Goal: Navigation & Orientation: Find specific page/section

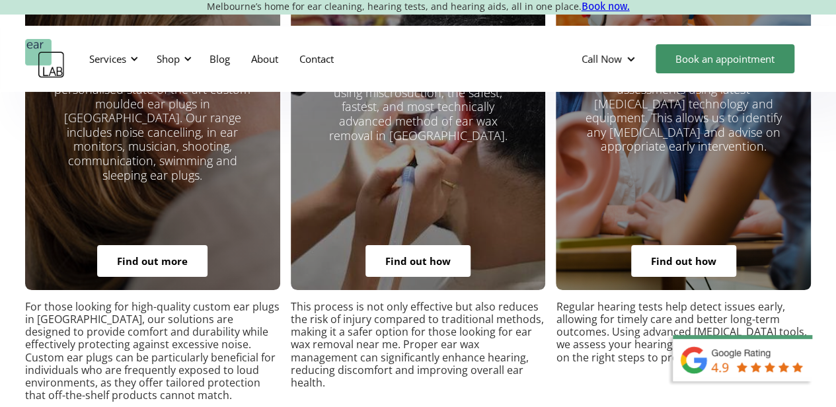
scroll to position [2479, 0]
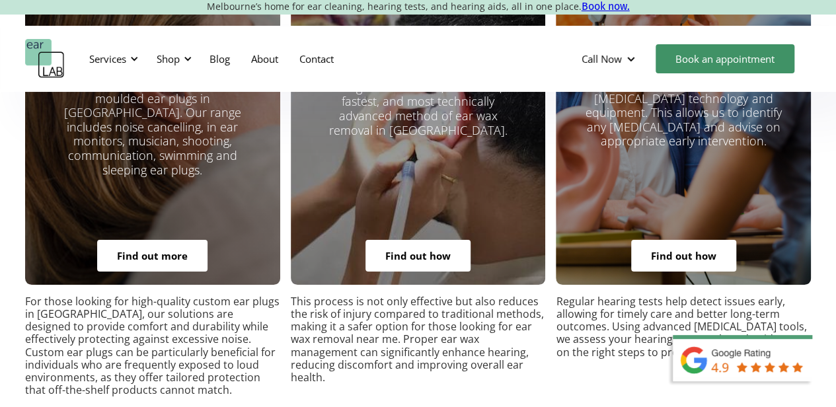
click at [677, 240] on link "Find out how" at bounding box center [683, 256] width 105 height 32
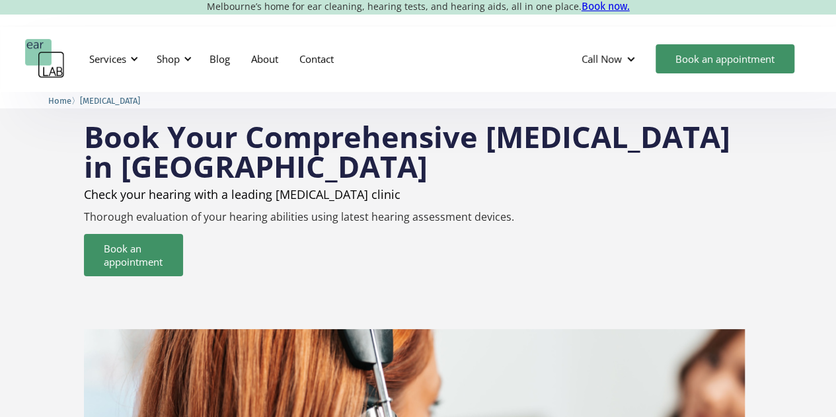
drag, startPoint x: 840, startPoint y: 42, endPoint x: 845, endPoint y: 38, distance: 7.5
click at [836, 38] on html "Melbourne’s home for ear cleaning, hearing tests, and hearing aids, all in one …" at bounding box center [418, 208] width 836 height 417
click at [177, 58] on div "Shop" at bounding box center [168, 58] width 23 height 13
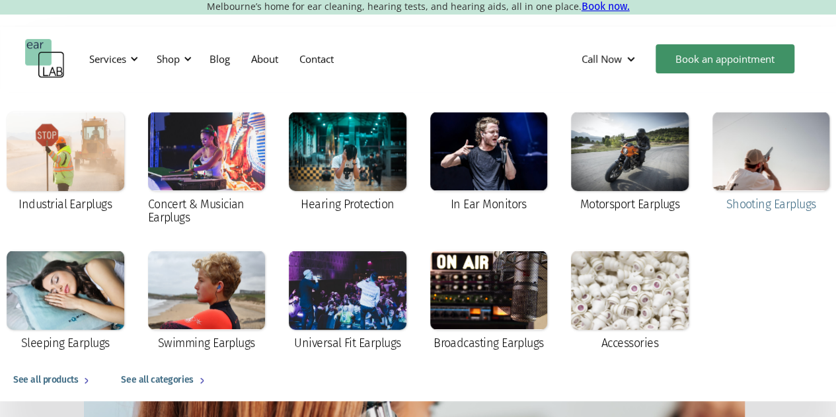
click at [764, 150] on div at bounding box center [772, 151] width 118 height 79
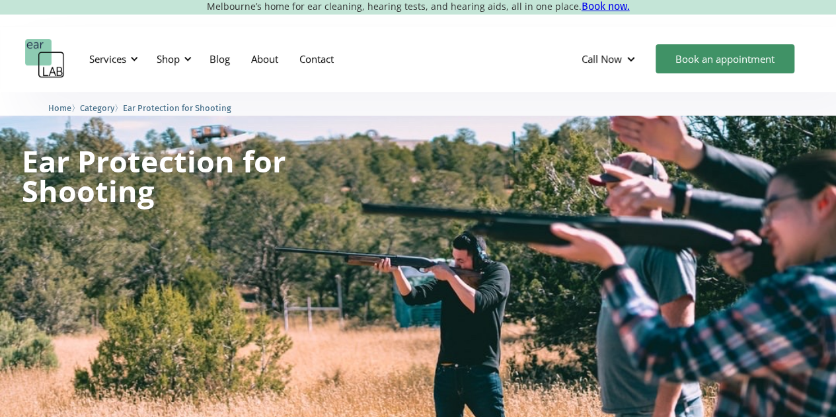
drag, startPoint x: 840, startPoint y: 27, endPoint x: 845, endPoint y: -14, distance: 41.3
click at [836, 0] on html "Melbourne’s home for ear cleaning, hearing tests, and hearing aids, all in one …" at bounding box center [418, 208] width 836 height 417
click at [128, 56] on div "Services" at bounding box center [111, 59] width 61 height 40
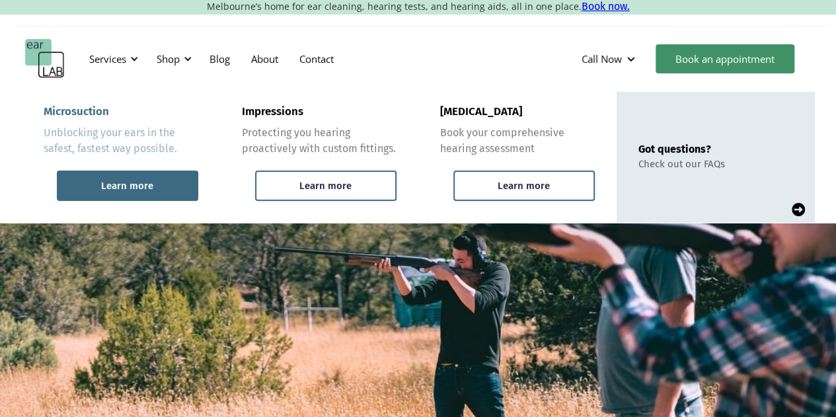
click at [118, 183] on div "Learn more" at bounding box center [127, 186] width 52 height 12
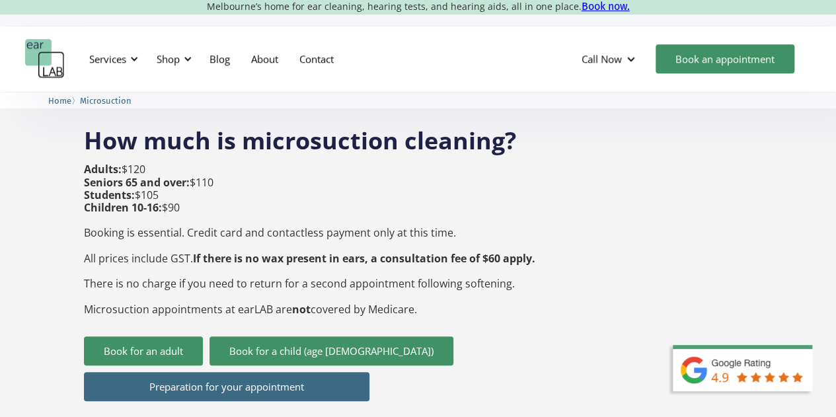
scroll to position [492, 0]
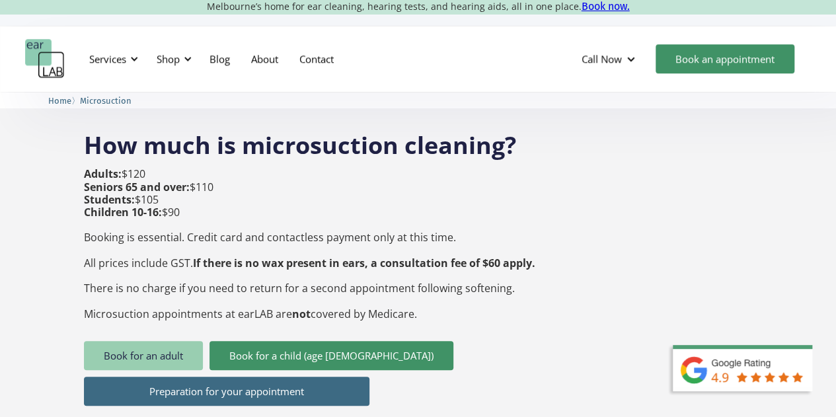
click at [178, 341] on link "Book for an adult" at bounding box center [143, 355] width 119 height 29
click at [260, 56] on link "About" at bounding box center [265, 59] width 48 height 38
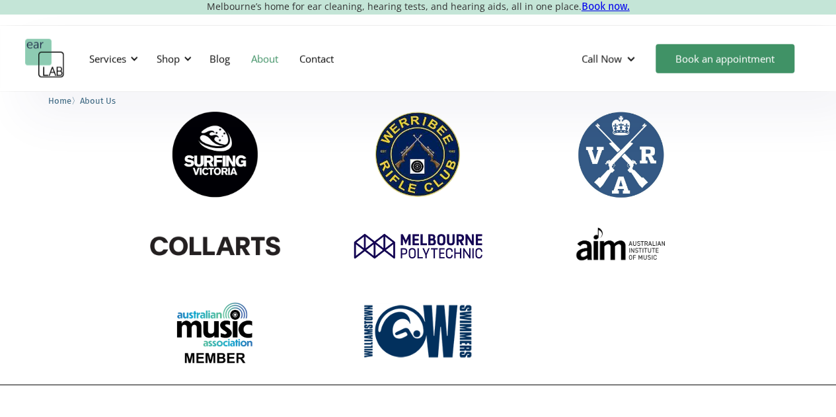
scroll to position [1791, 0]
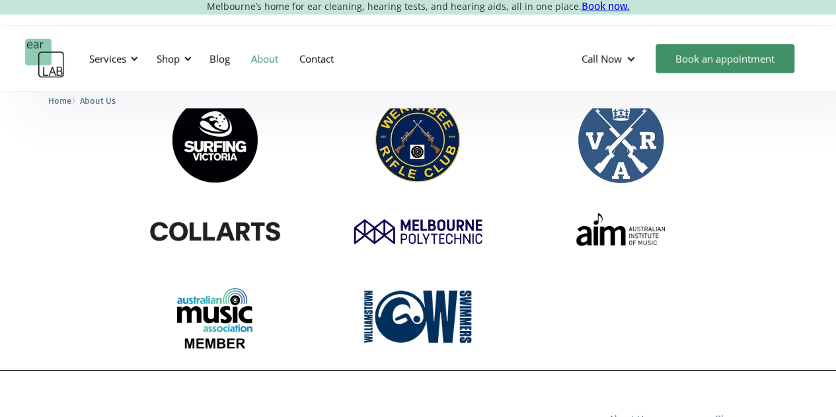
drag, startPoint x: 842, startPoint y: 46, endPoint x: 806, endPoint y: 331, distance: 287.1
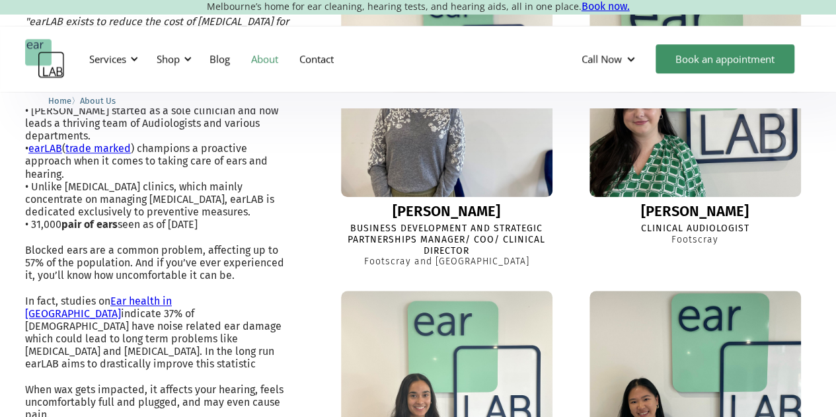
scroll to position [546, 0]
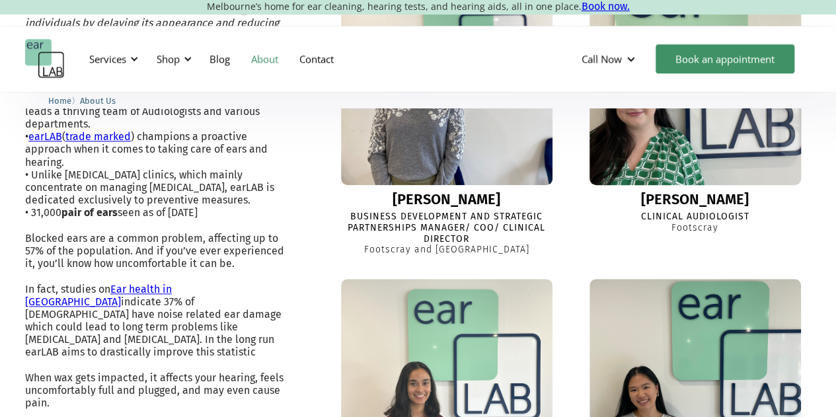
click at [728, 149] on img at bounding box center [695, 79] width 233 height 233
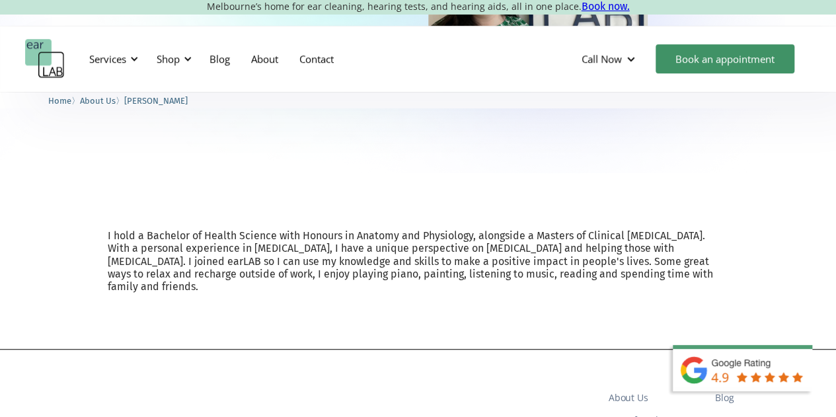
scroll to position [317, 0]
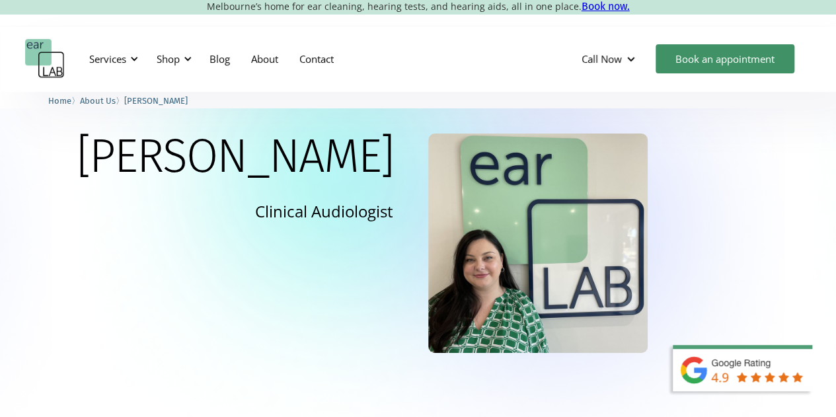
scroll to position [40, 0]
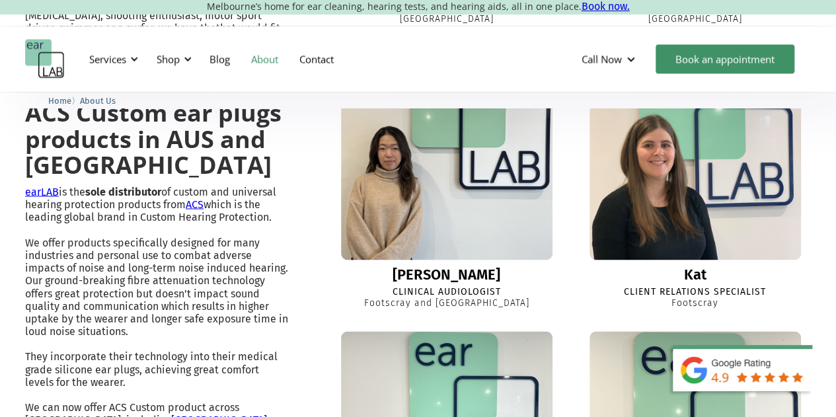
scroll to position [1093, 0]
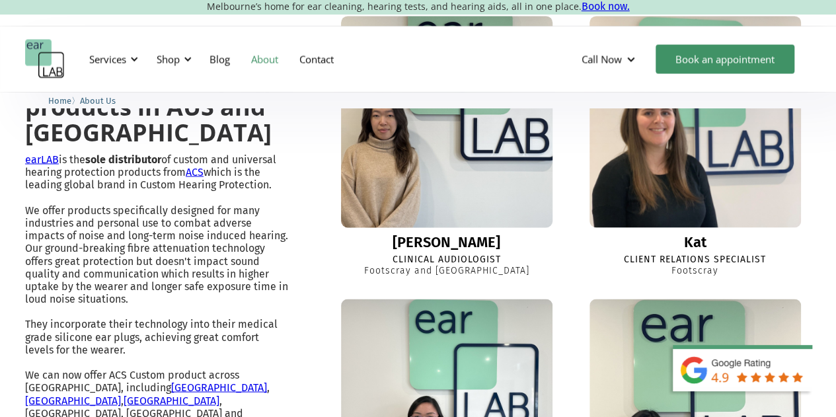
click at [482, 181] on img at bounding box center [447, 121] width 233 height 233
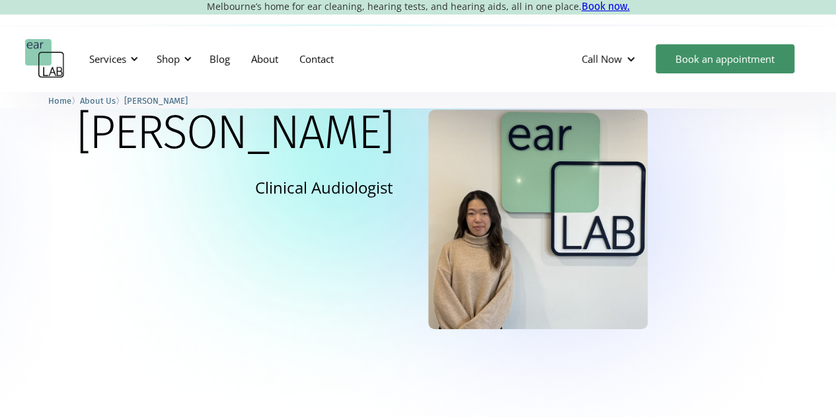
scroll to position [56, 0]
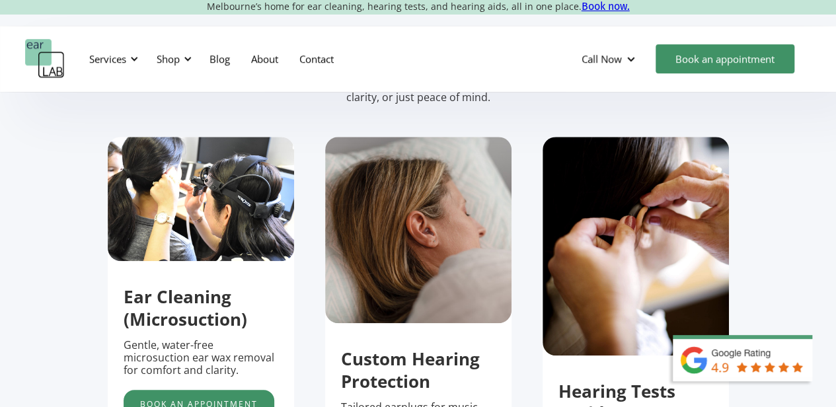
scroll to position [110, 0]
